Goal: Information Seeking & Learning: Learn about a topic

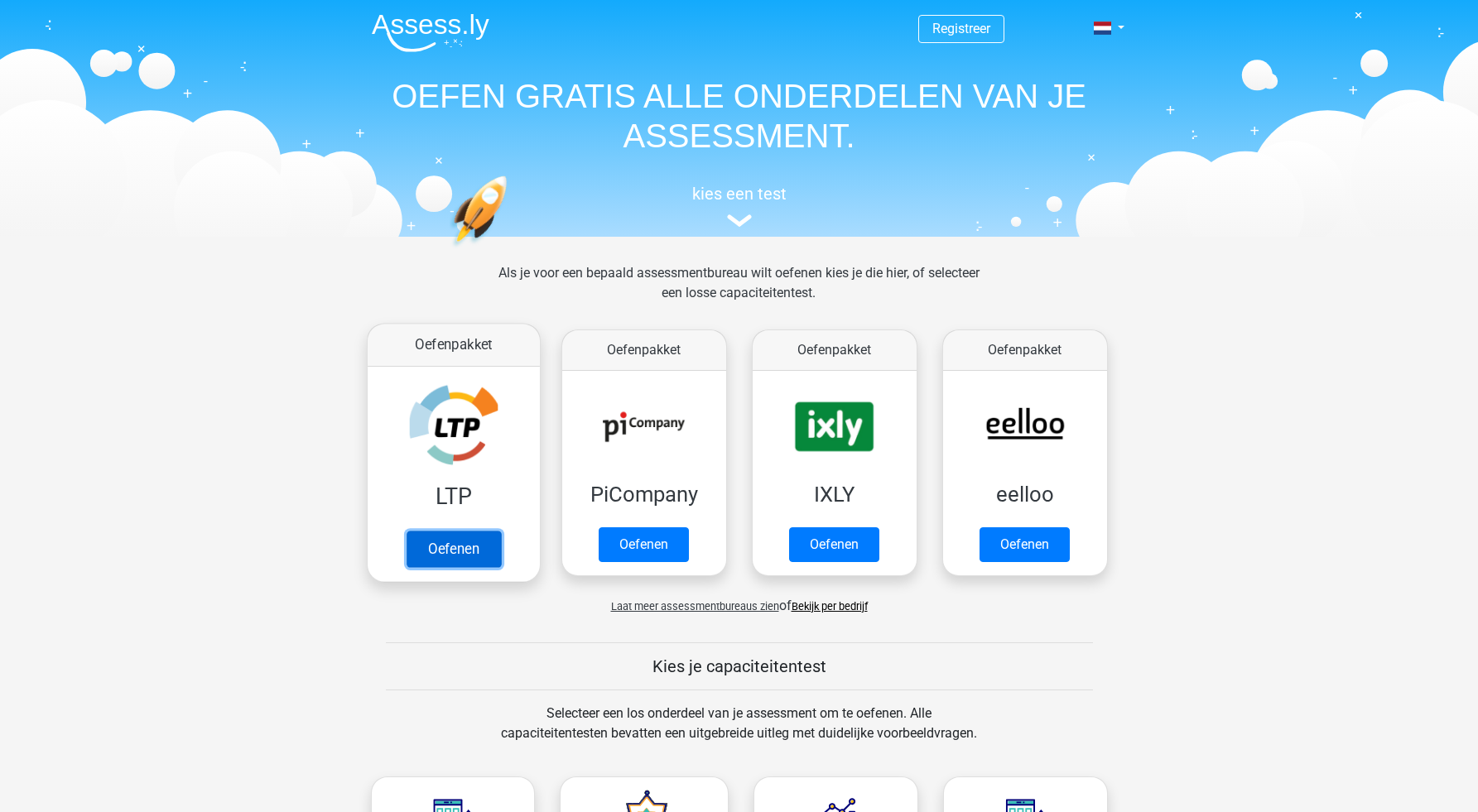
click at [469, 531] on link "Oefenen" at bounding box center [452, 549] width 95 height 36
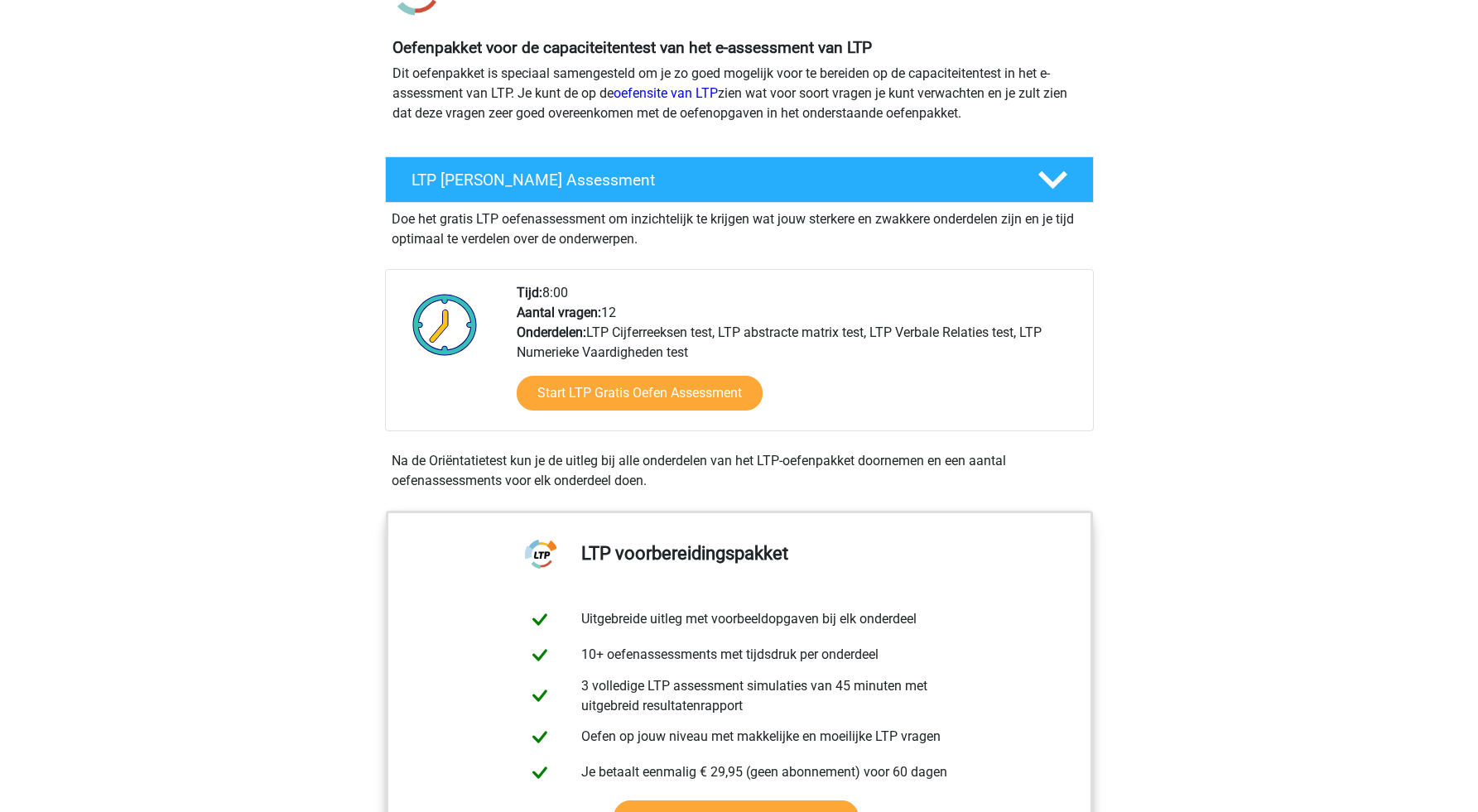
scroll to position [166, 0]
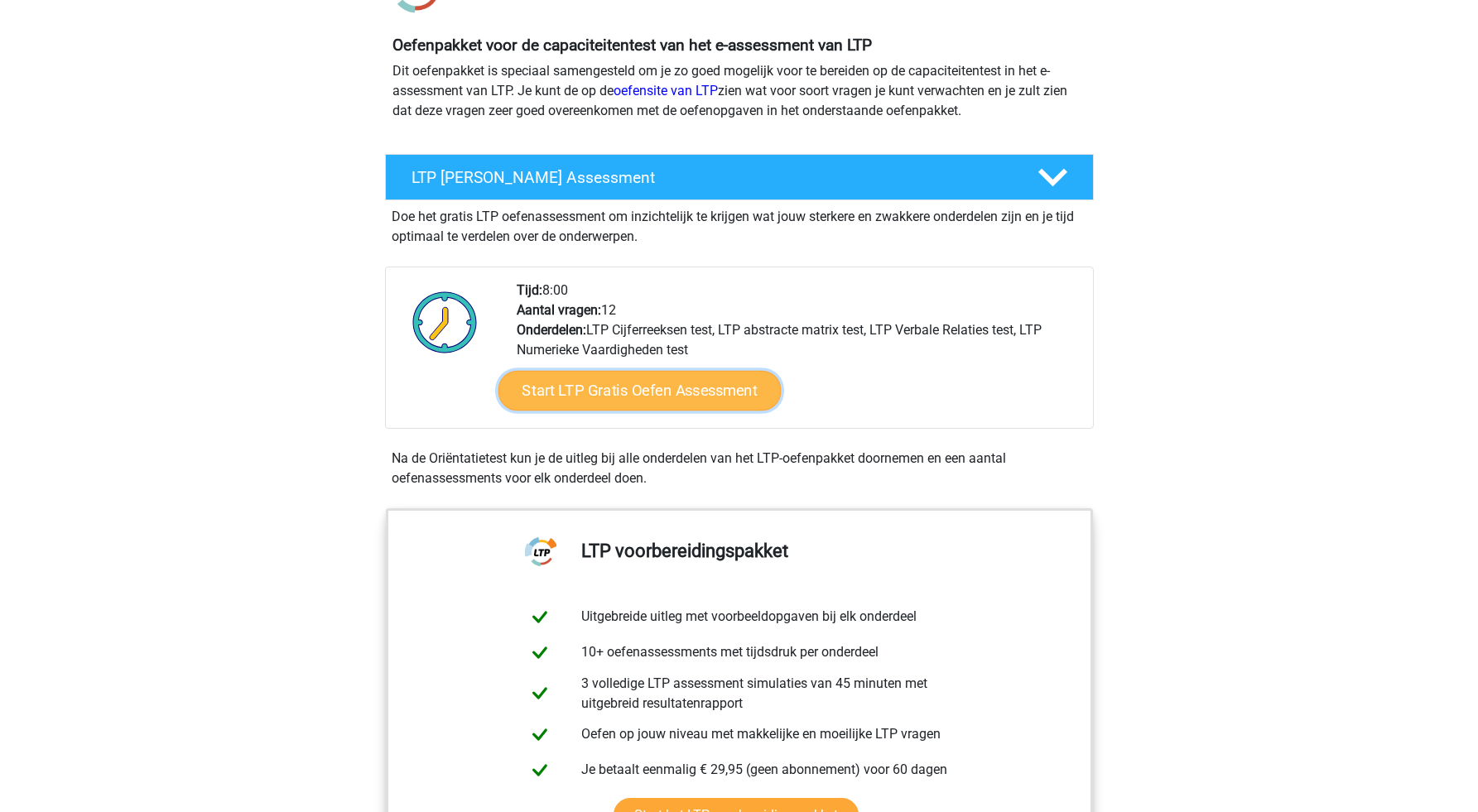
click at [644, 398] on link "Start LTP Gratis Oefen Assessment" at bounding box center [640, 391] width 283 height 40
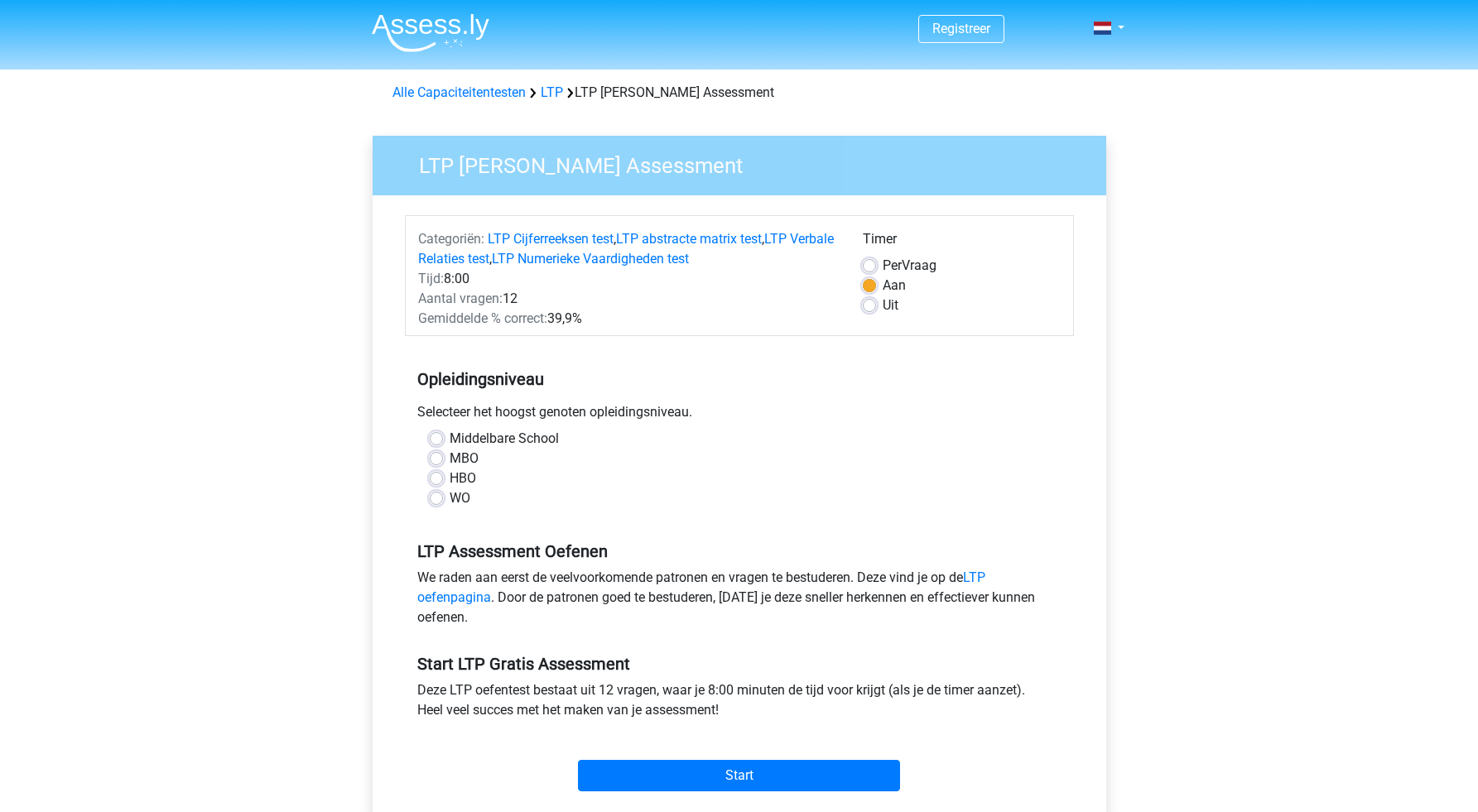
click at [449, 435] on label "Middelbare School" at bounding box center [503, 439] width 109 height 20
click at [439, 435] on input "Middelbare School" at bounding box center [436, 437] width 13 height 17
radio input "true"
drag, startPoint x: 500, startPoint y: 442, endPoint x: 512, endPoint y: 435, distance: 13.9
